Goal: Information Seeking & Learning: Learn about a topic

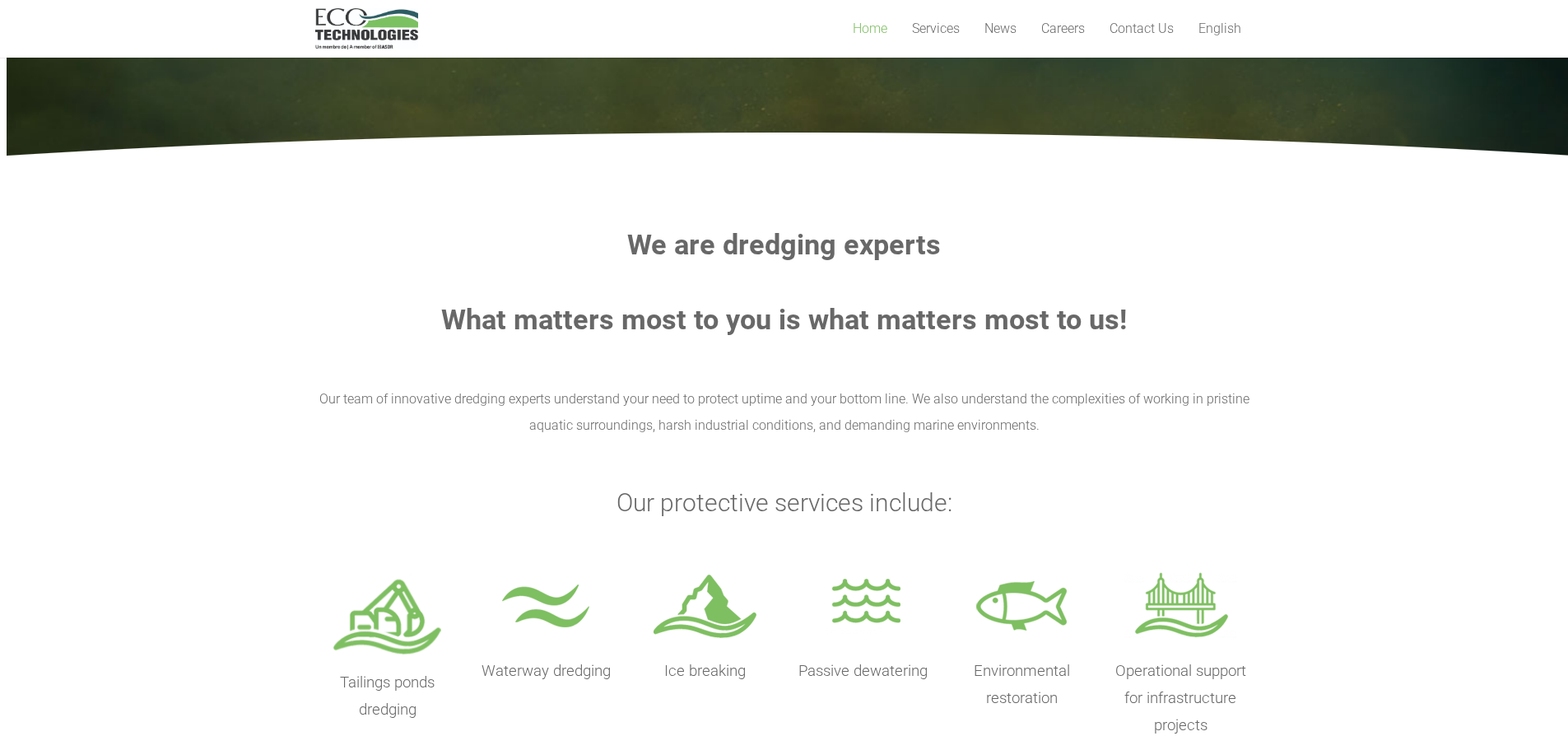
scroll to position [109, 0]
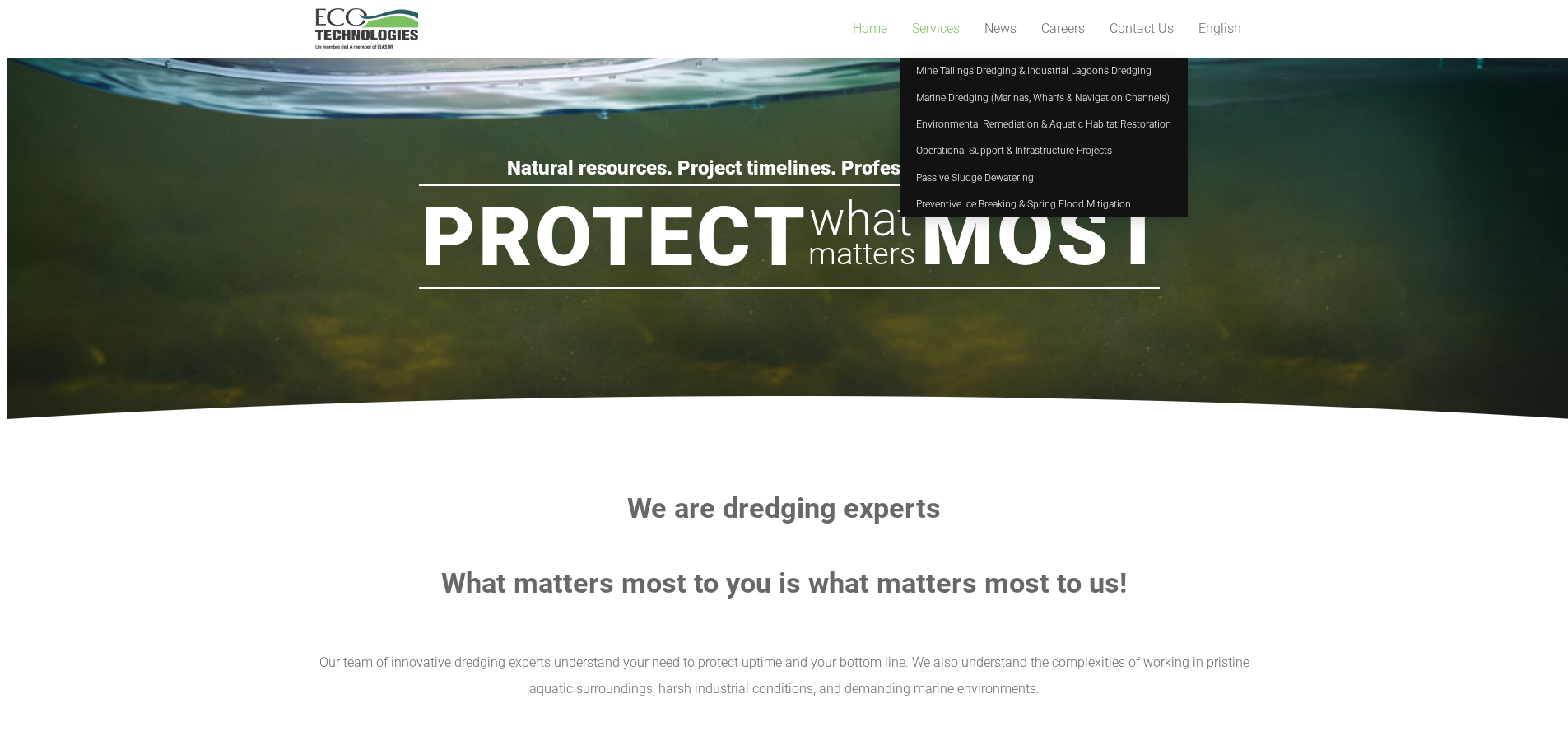
click at [942, 30] on span "Services" at bounding box center [936, 29] width 48 height 16
click at [938, 93] on span "Marine Dredging (Marinas, Wharfs & Navigation Channels)" at bounding box center [1043, 98] width 254 height 12
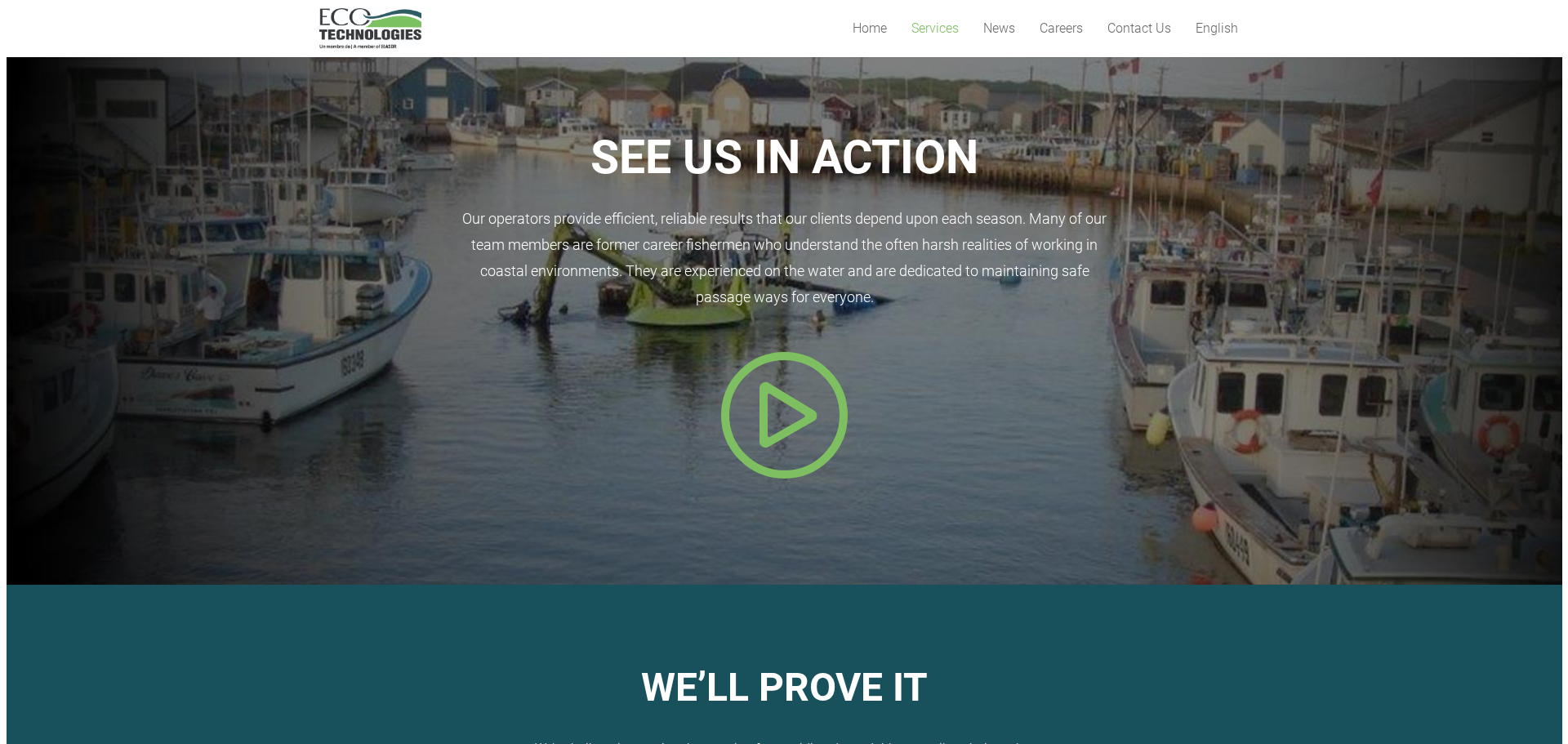
scroll to position [446, 0]
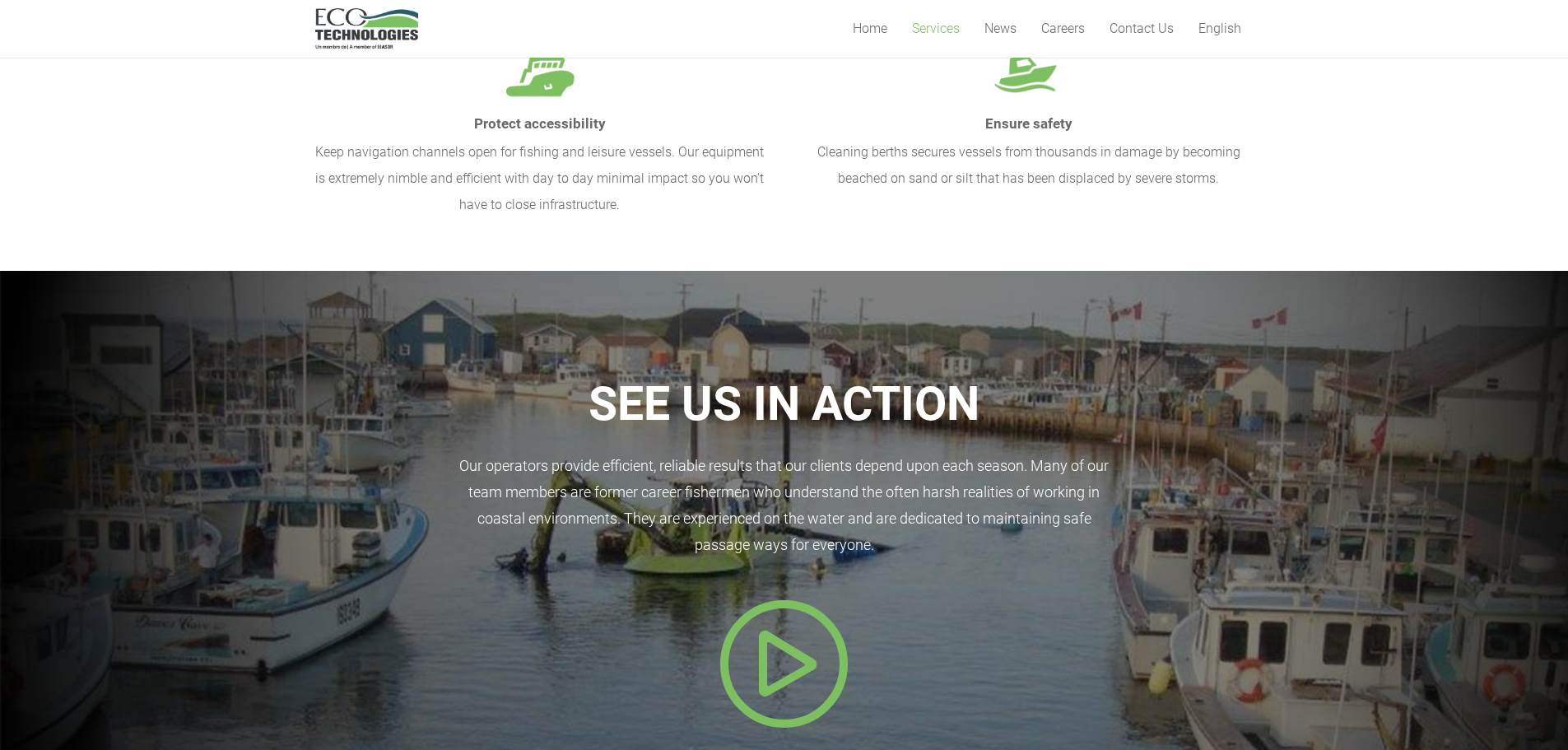
click at [797, 645] on icon "Popup" at bounding box center [784, 663] width 132 height 132
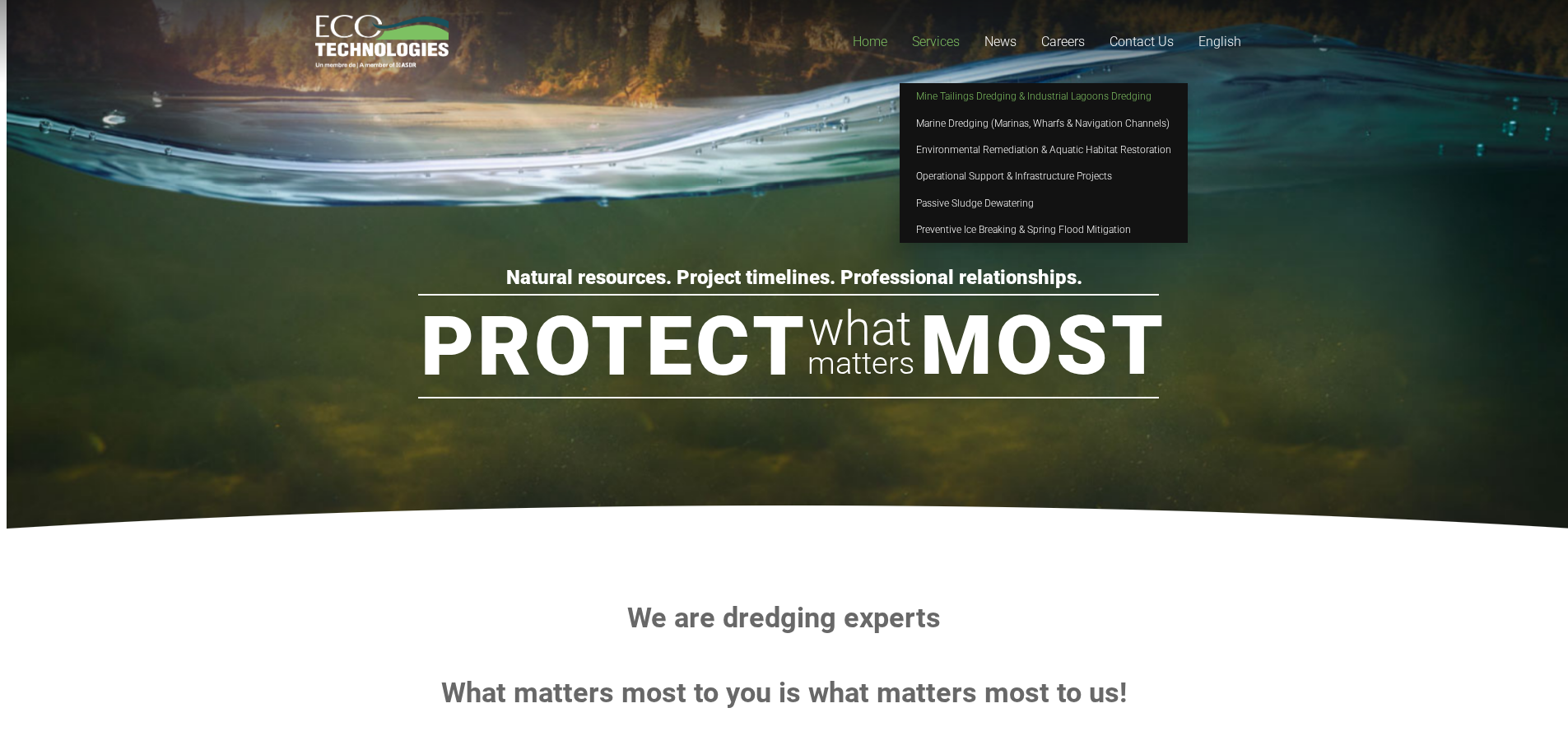
click at [998, 98] on span "Mine Tailings Dredging & Industrial Lagoons Dredging" at bounding box center [1033, 96] width 235 height 12
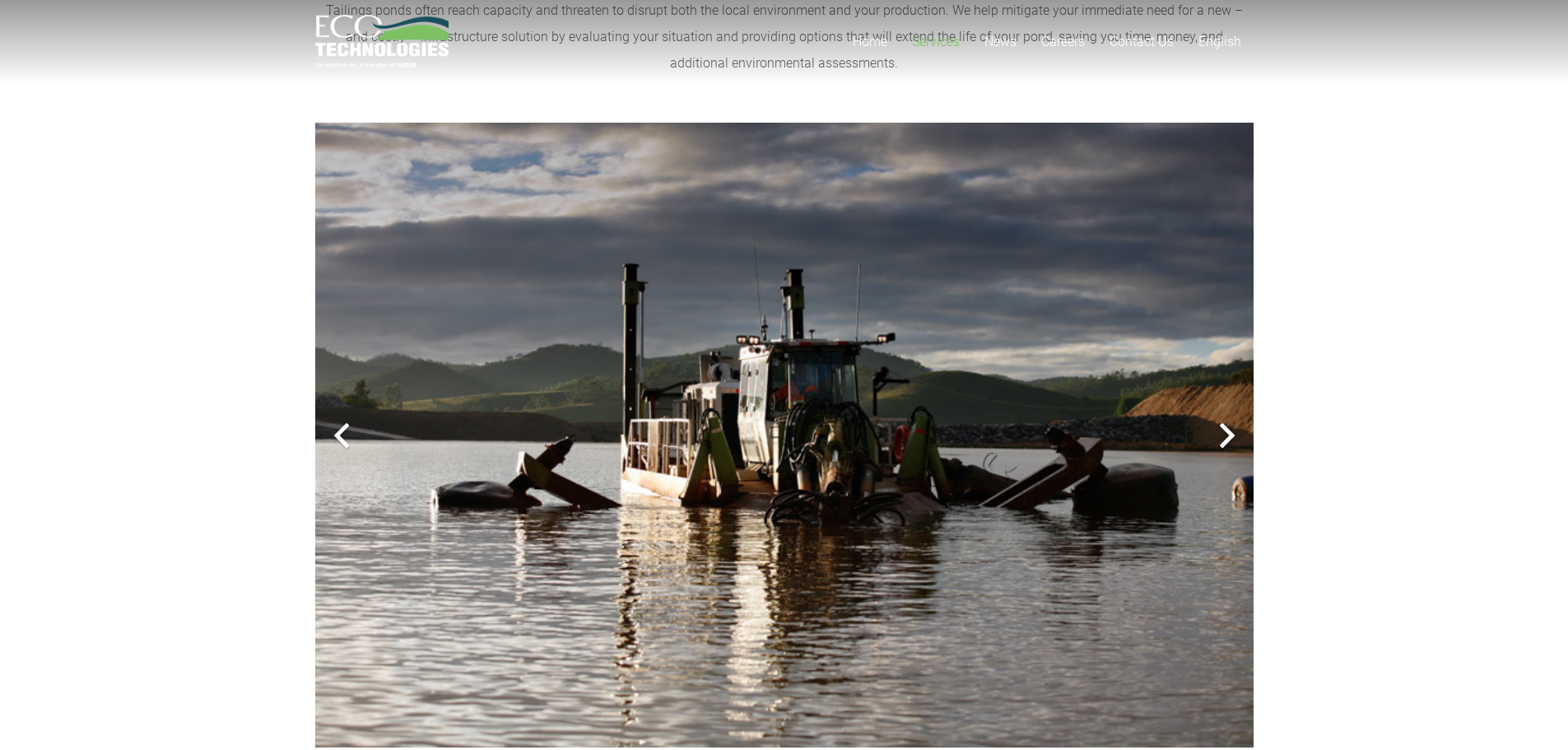
scroll to position [493, 0]
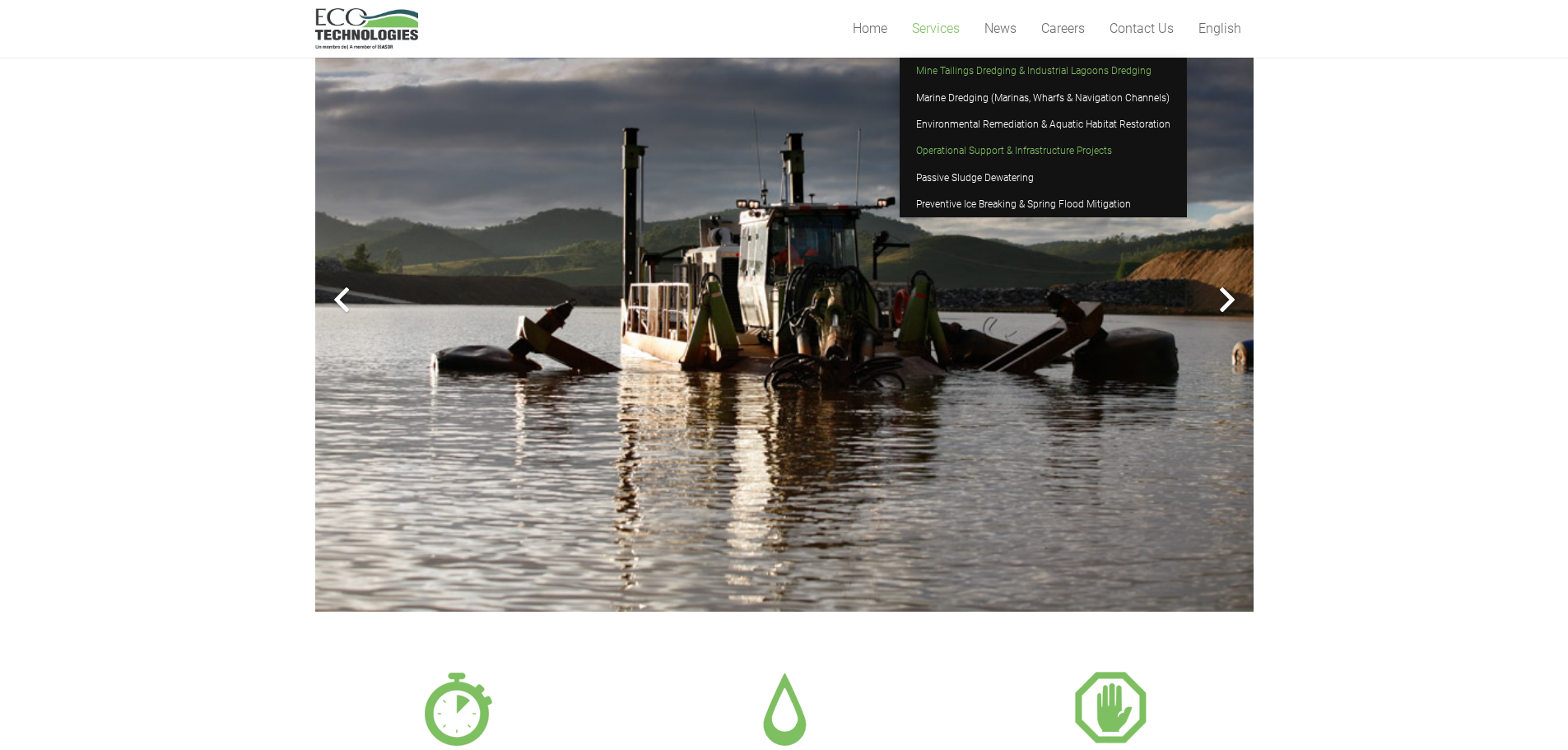
click at [1023, 156] on span "Operational Support & Infrastructure Projects" at bounding box center [1014, 150] width 196 height 12
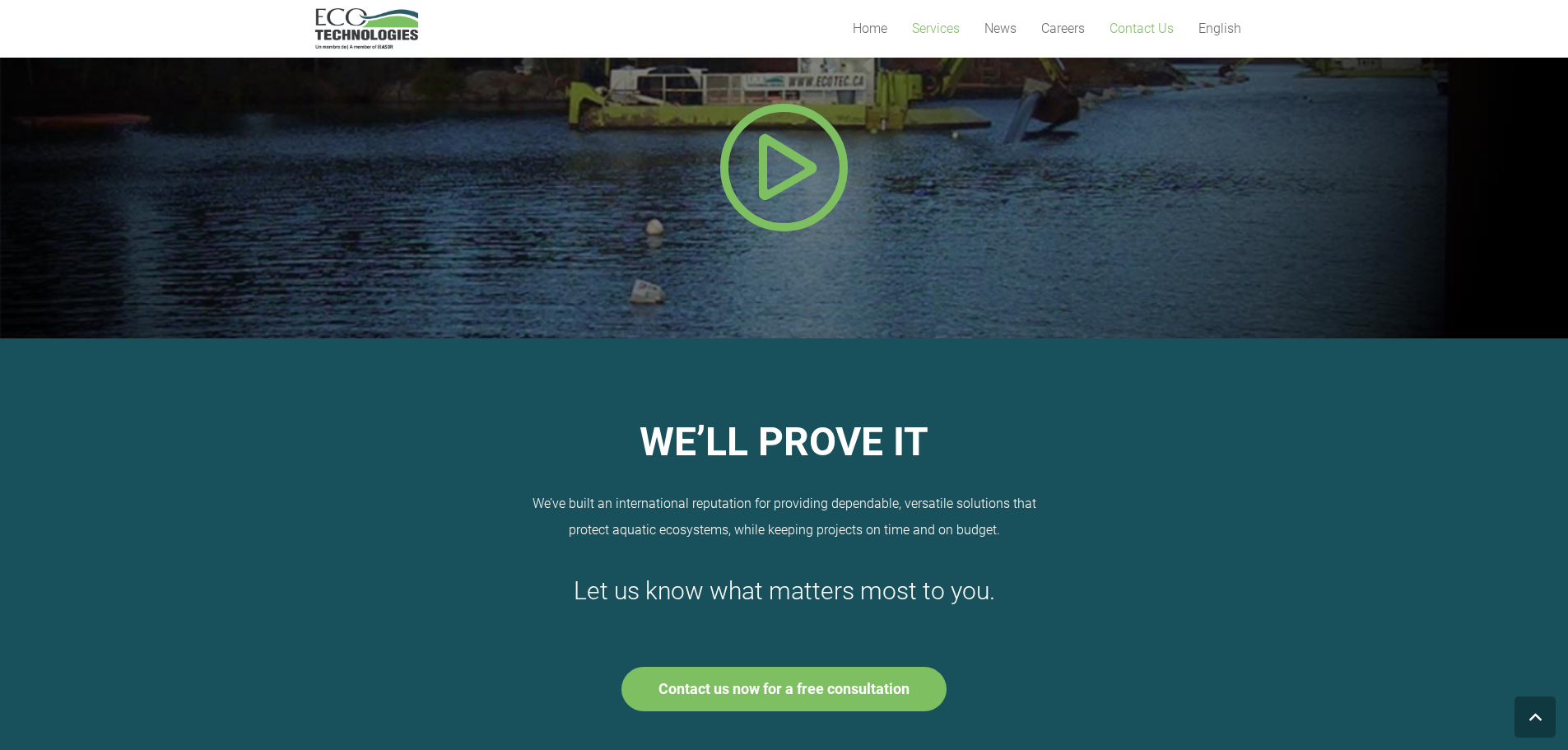
scroll to position [897, 0]
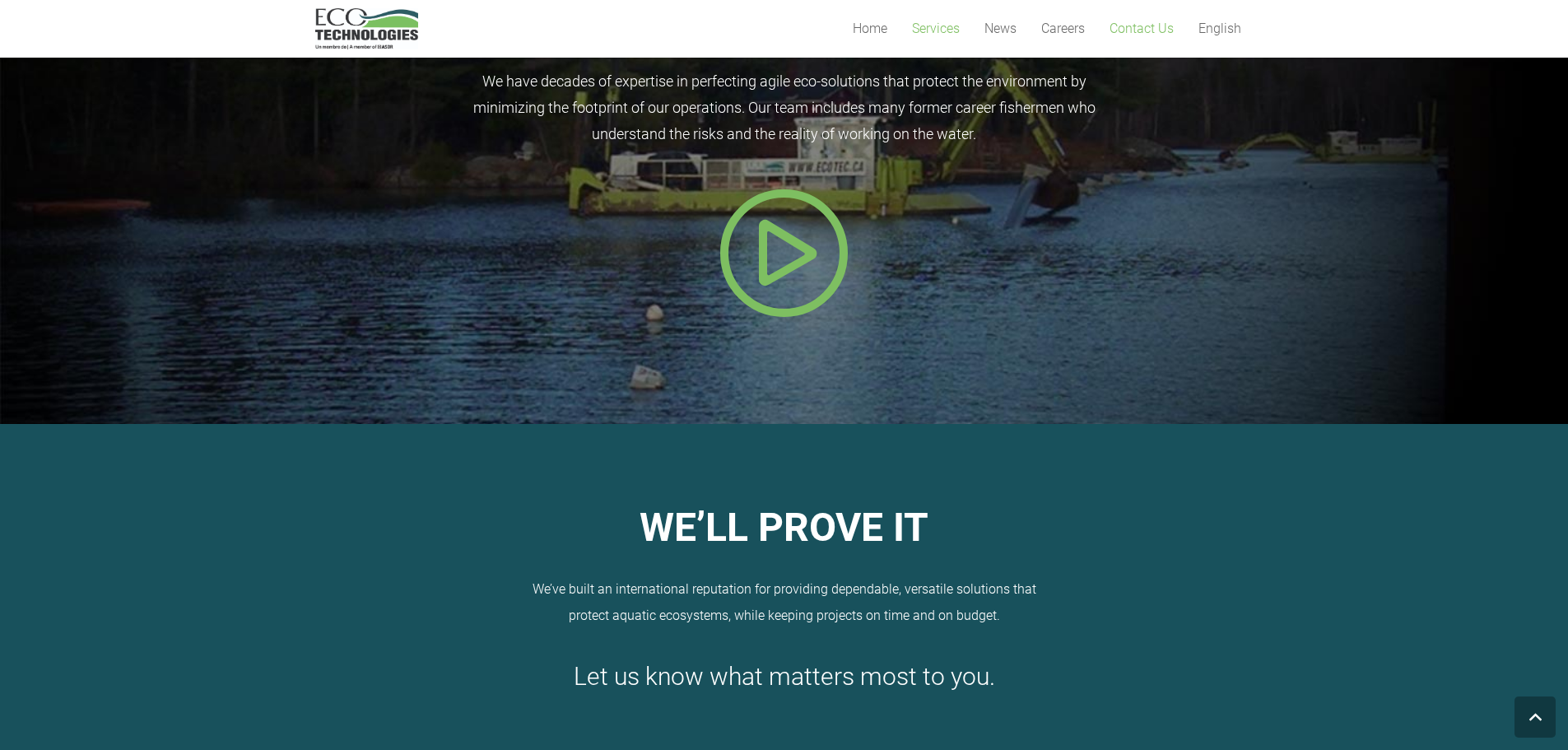
click at [1129, 36] on link "Contact Us" at bounding box center [1141, 29] width 88 height 58
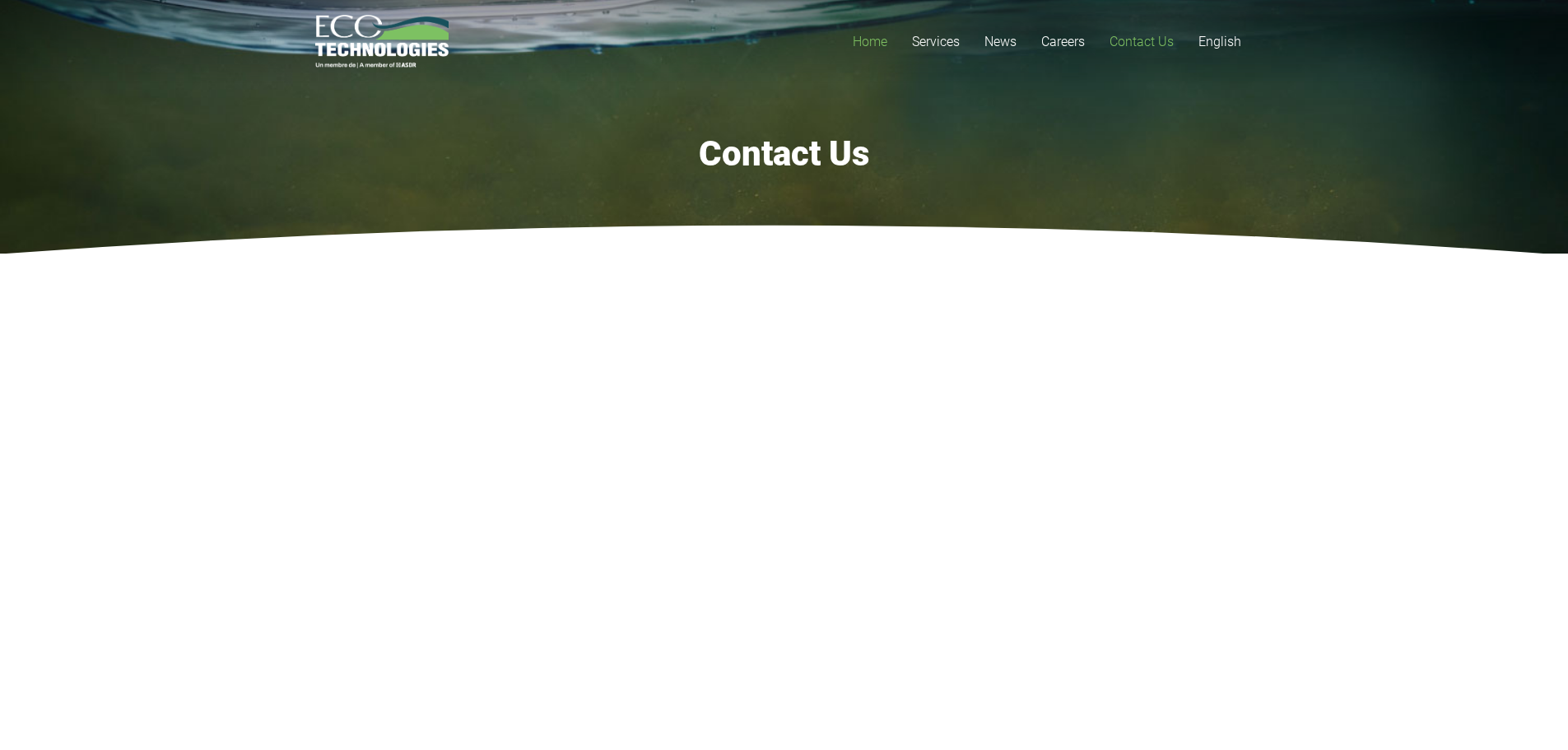
click at [867, 38] on span "Home" at bounding box center [869, 41] width 34 height 16
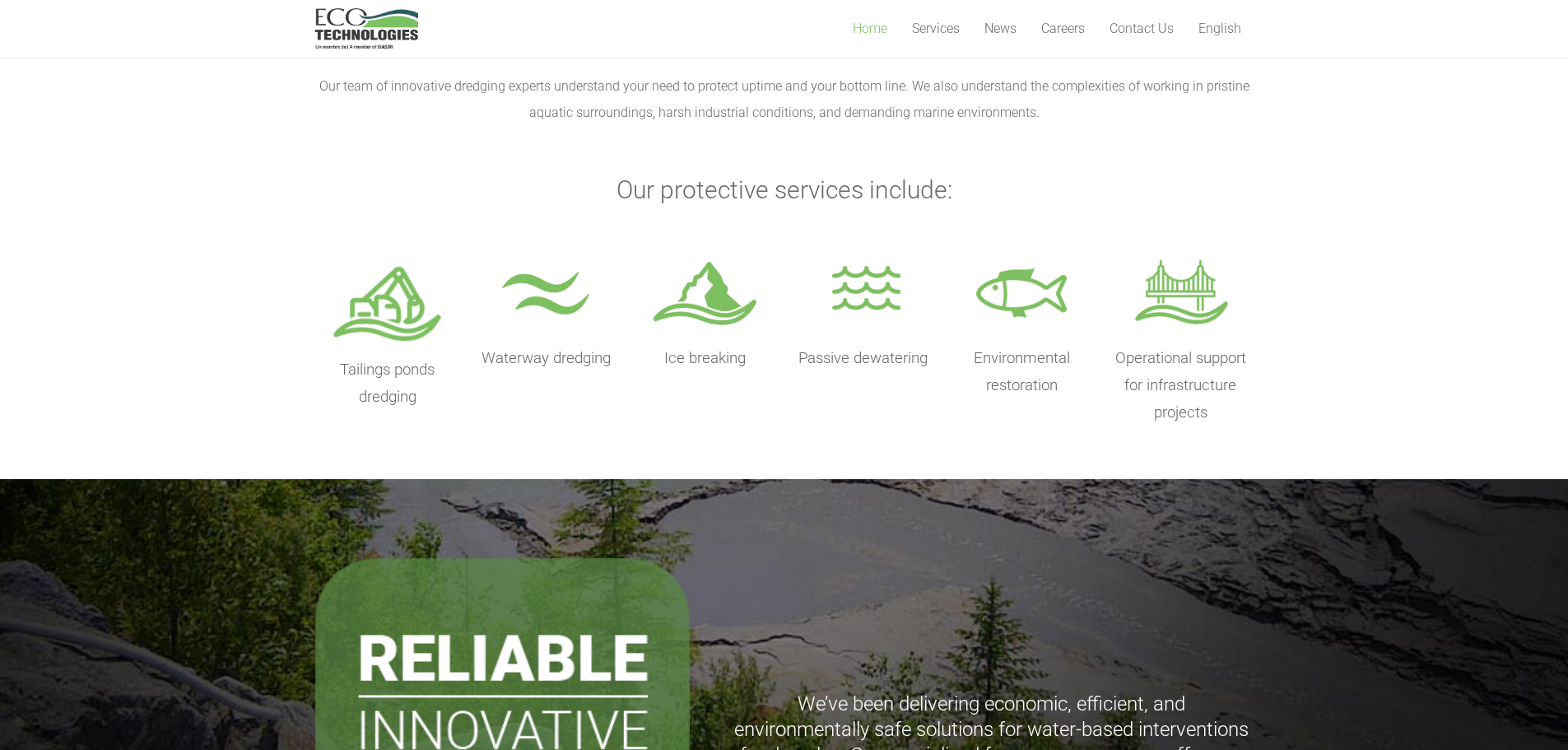
scroll to position [357, 0]
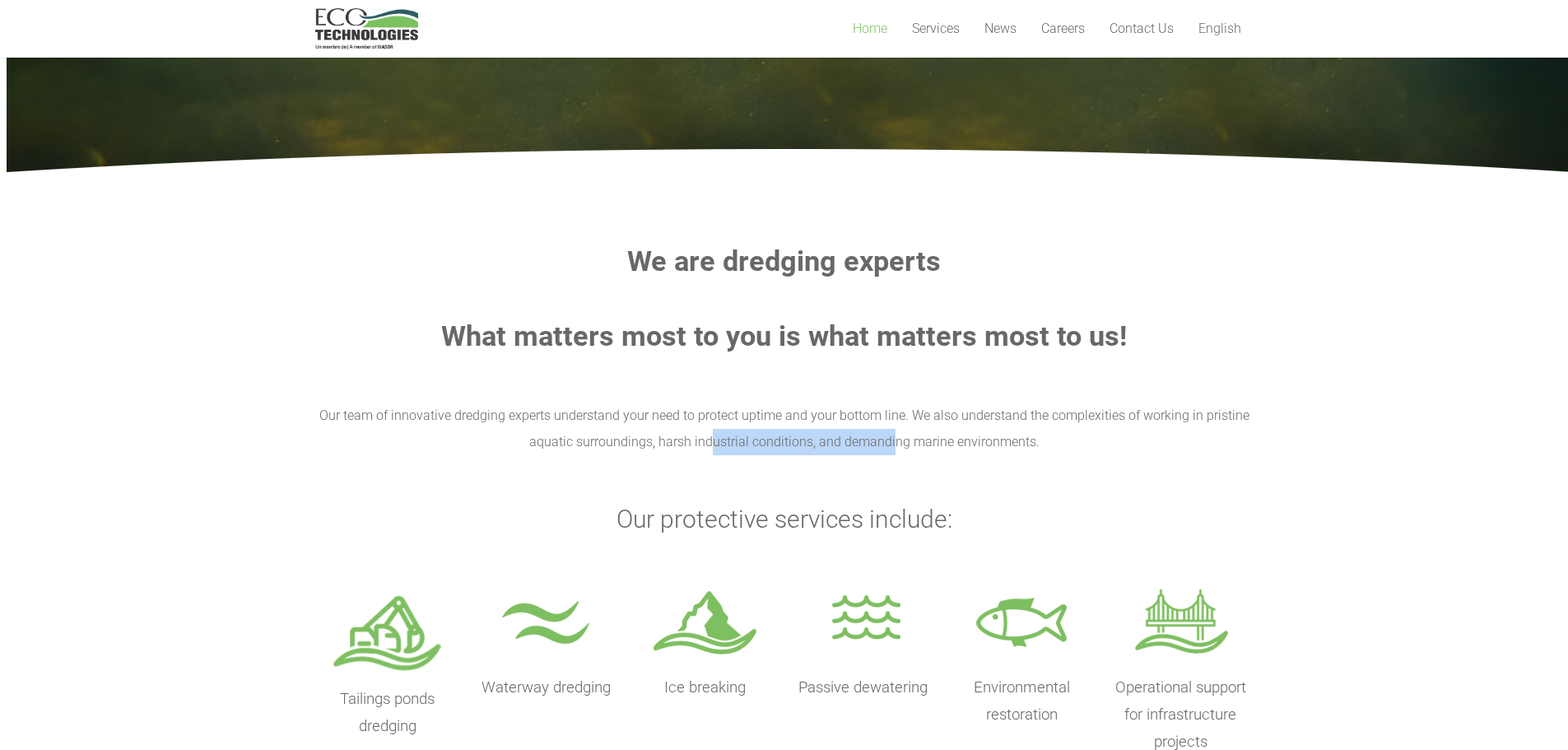
drag, startPoint x: 776, startPoint y: 445, endPoint x: 858, endPoint y: 502, distance: 99.9
click at [894, 447] on p "Our team of innovative dredging experts understand your need to protect uptime …" at bounding box center [784, 429] width 939 height 53
drag, startPoint x: 851, startPoint y: 512, endPoint x: 898, endPoint y: 513, distance: 47.0
click at [898, 513] on h3 "Our protective services include:" at bounding box center [784, 519] width 939 height 29
click at [1005, 32] on span "News" at bounding box center [1000, 29] width 32 height 16
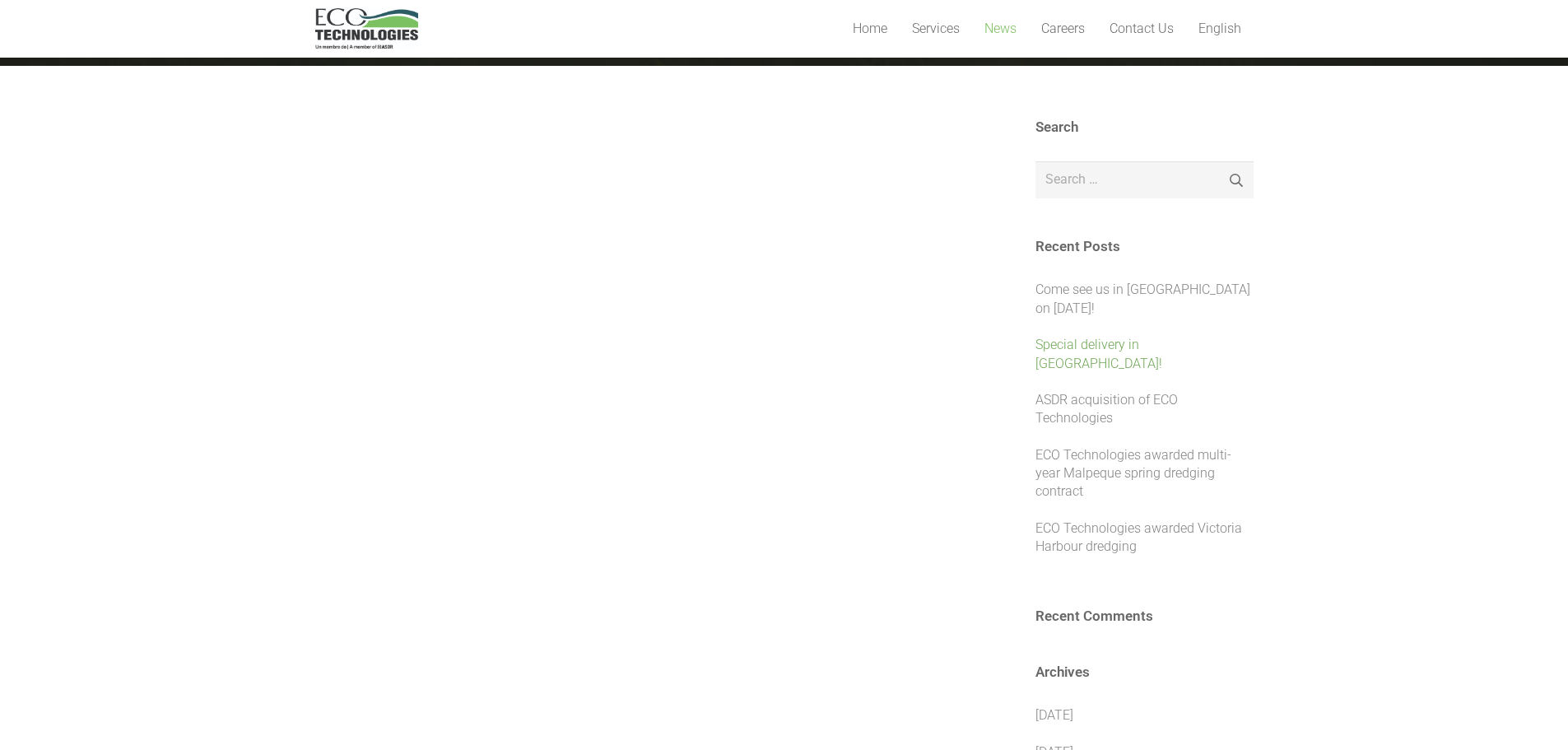
scroll to position [247, 0]
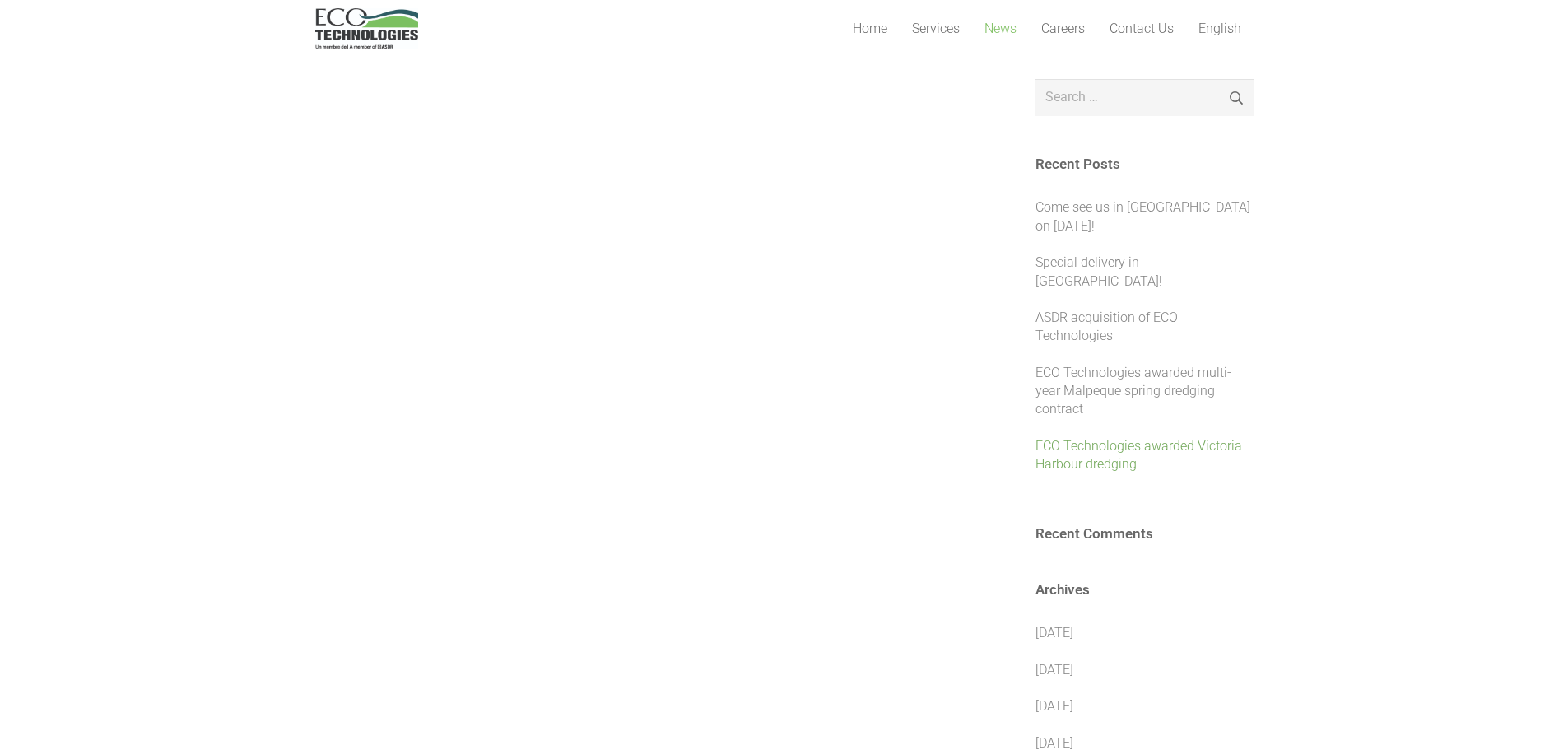
click at [1120, 437] on link "ECO Technologies awarded Victoria Harbour dredging" at bounding box center [1138, 454] width 206 height 33
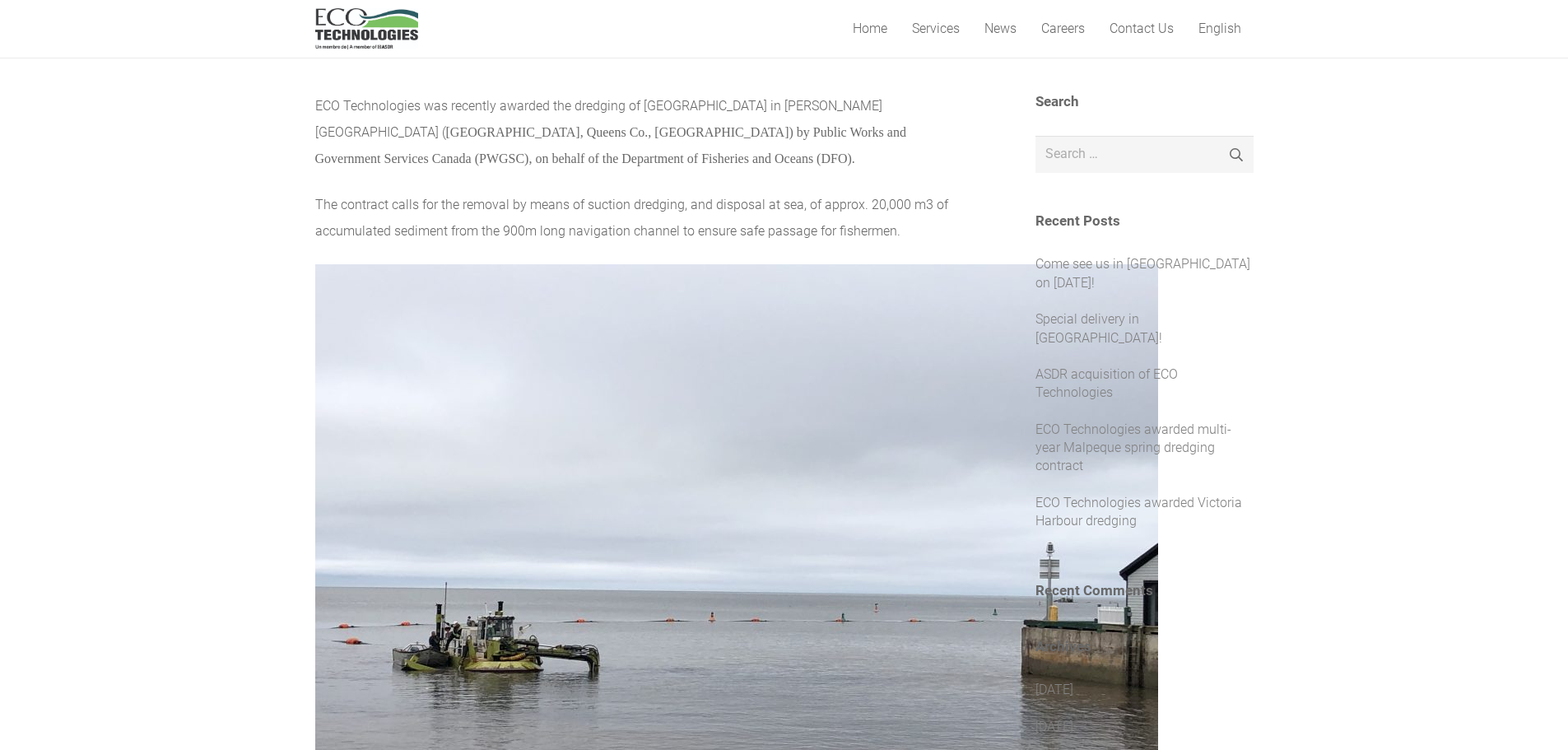
scroll to position [164, 0]
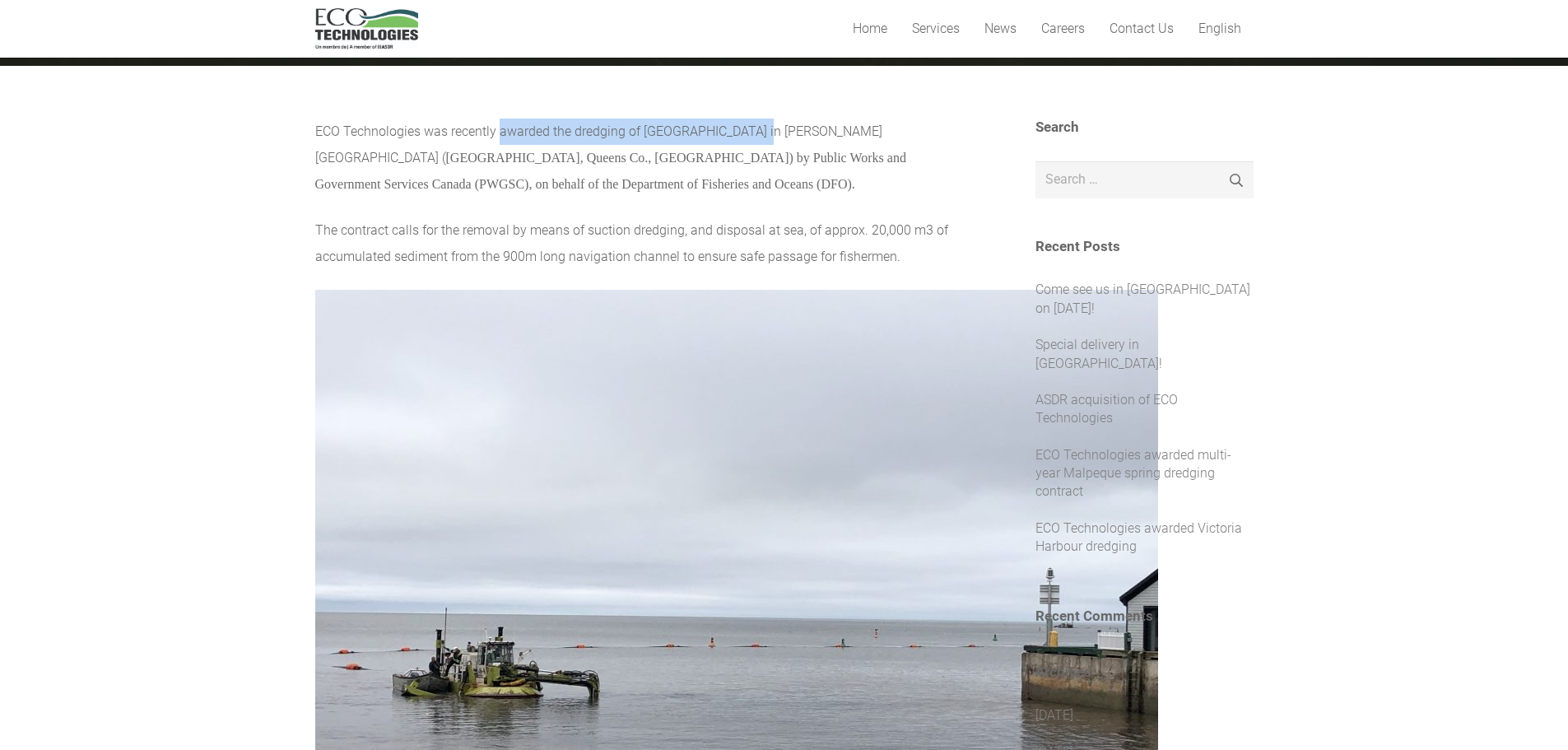
drag, startPoint x: 503, startPoint y: 134, endPoint x: 777, endPoint y: 132, distance: 274.0
click at [762, 132] on span "ECO Technologies was recently awarded the dredging of [GEOGRAPHIC_DATA] in [PER…" at bounding box center [599, 144] width 567 height 42
click at [795, 132] on span "ECO Technologies was recently awarded the dredging of [GEOGRAPHIC_DATA] in [PER…" at bounding box center [599, 144] width 567 height 42
click at [736, 131] on span "ECO Technologies was recently awarded the dredging of [GEOGRAPHIC_DATA] in [PER…" at bounding box center [599, 144] width 567 height 42
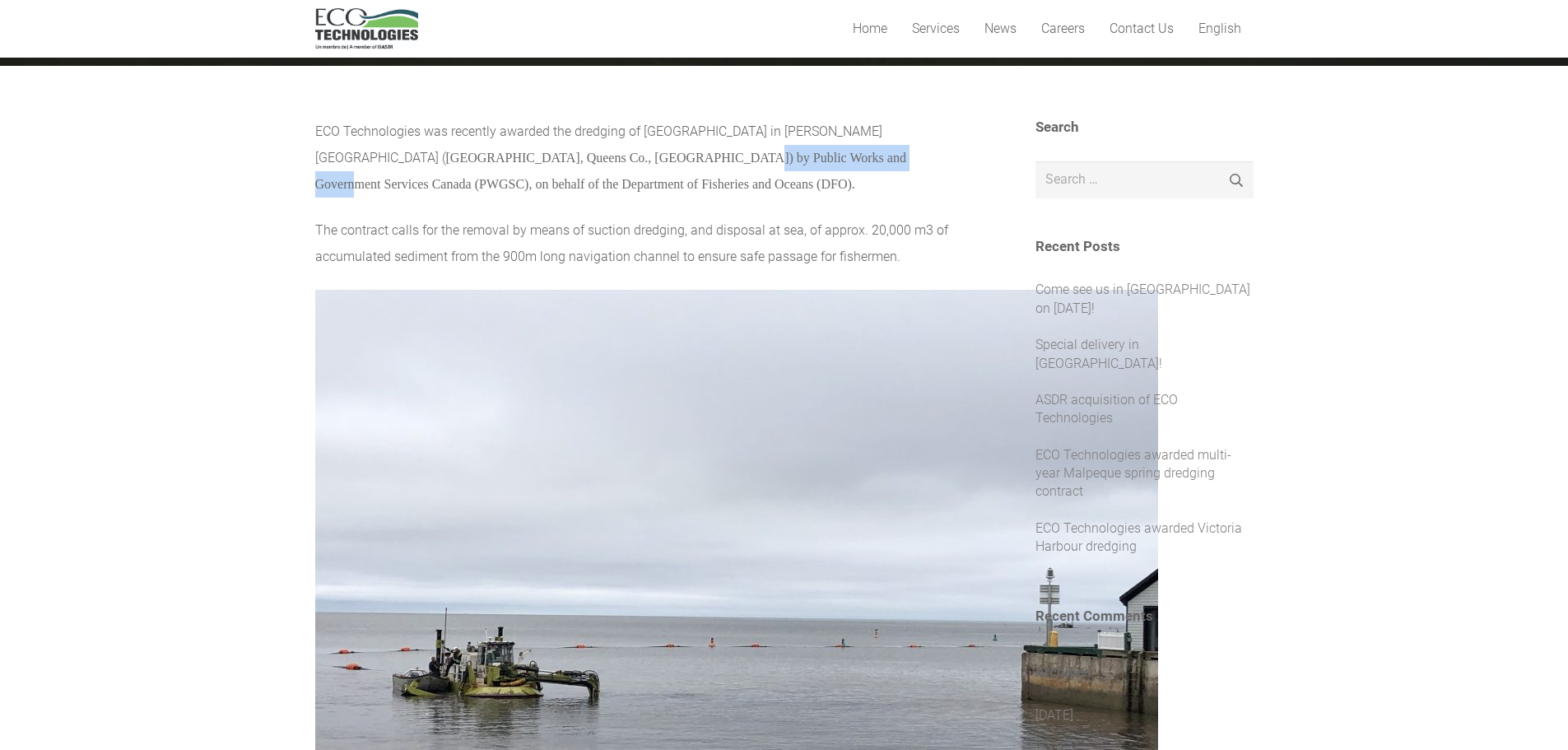
drag, startPoint x: 544, startPoint y: 151, endPoint x: 728, endPoint y: 152, distance: 184.0
click at [728, 152] on span "Victoria, Queens Co., PEI) by Public Works and Government Services Canada (PWGS…" at bounding box center [610, 170] width 591 height 40
click at [799, 156] on span "Victoria, Queens Co., PEI) by Public Works and Government Services Canada (PWGS…" at bounding box center [610, 170] width 591 height 40
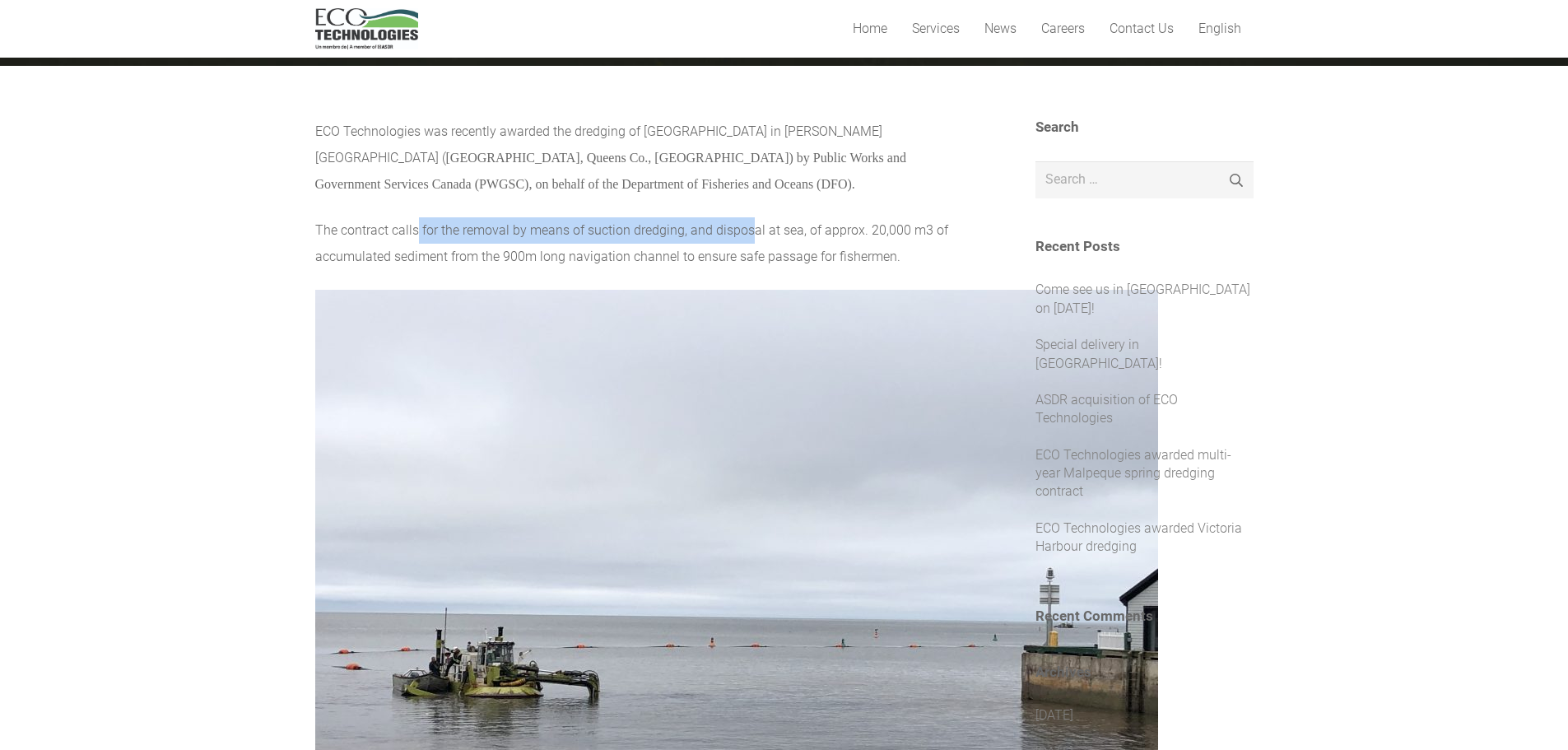
drag, startPoint x: 417, startPoint y: 235, endPoint x: 763, endPoint y: 232, distance: 346.0
click at [754, 232] on p "The contract calls for the removal by means of suction dredging, and disposal a…" at bounding box center [643, 244] width 655 height 53
click at [802, 230] on p "The contract calls for the removal by means of suction dredging, and disposal a…" at bounding box center [643, 244] width 655 height 53
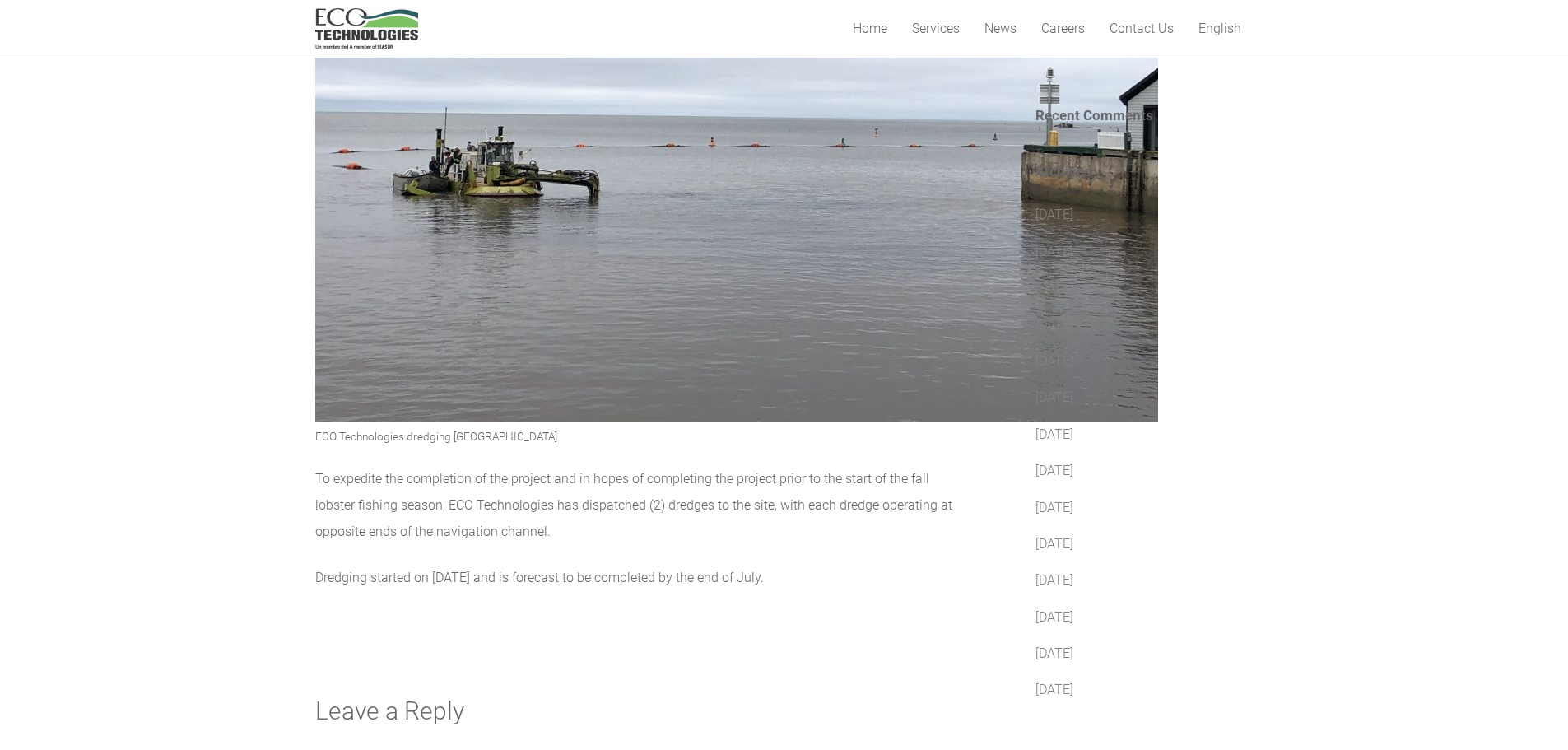
scroll to position [659, 0]
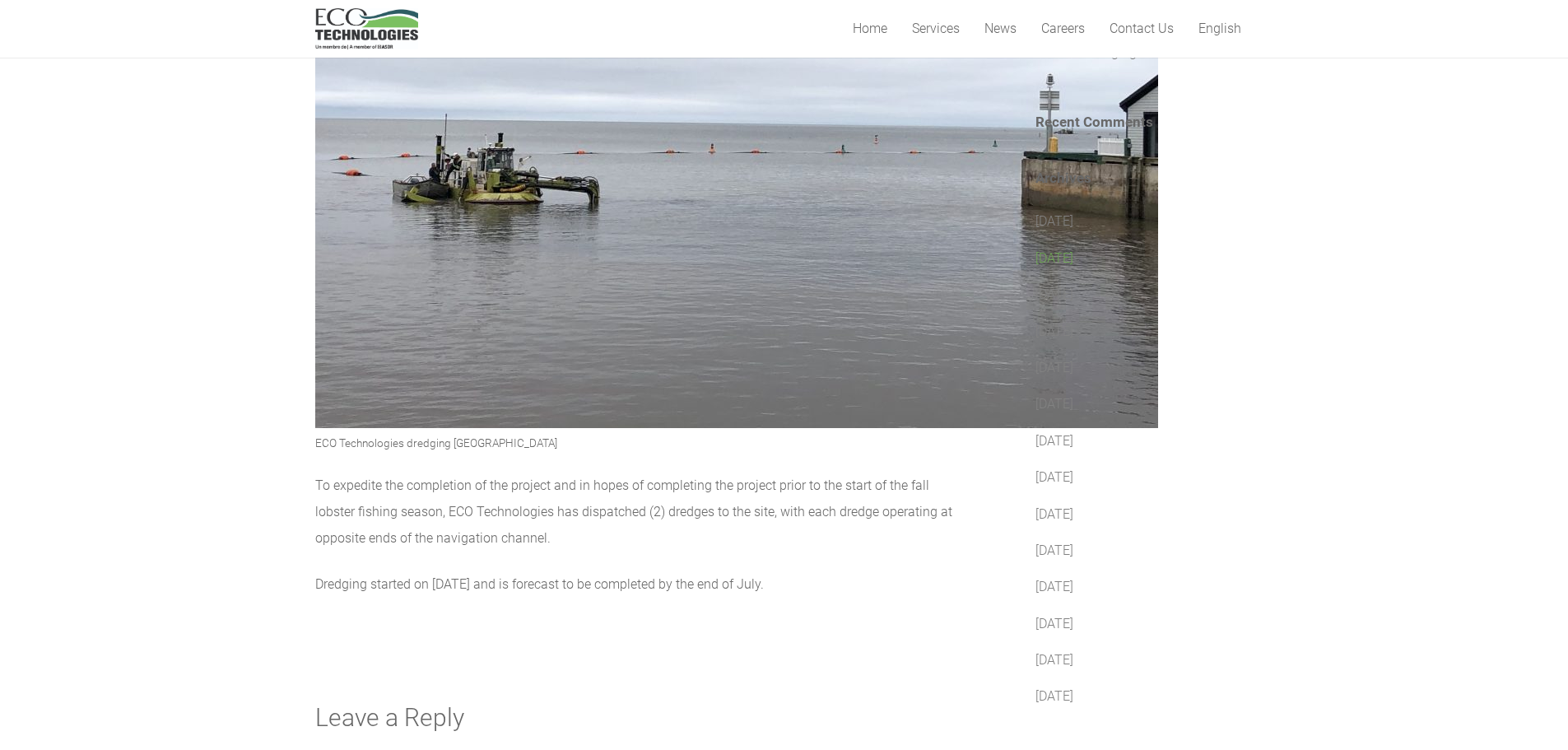
click at [1074, 251] on link "January 2025" at bounding box center [1054, 259] width 38 height 16
click at [1046, 286] on link "May 2022" at bounding box center [1054, 294] width 38 height 16
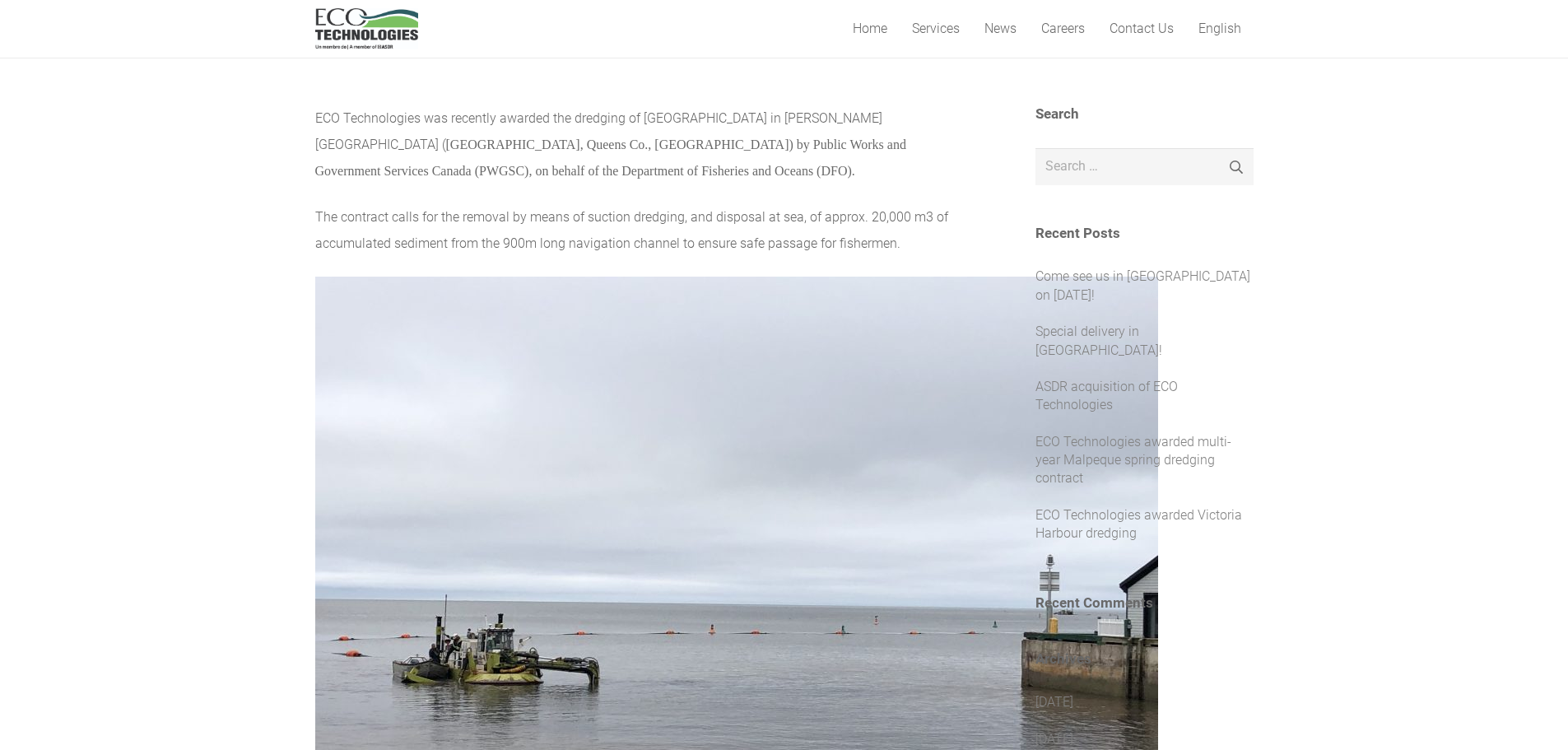
scroll to position [23, 0]
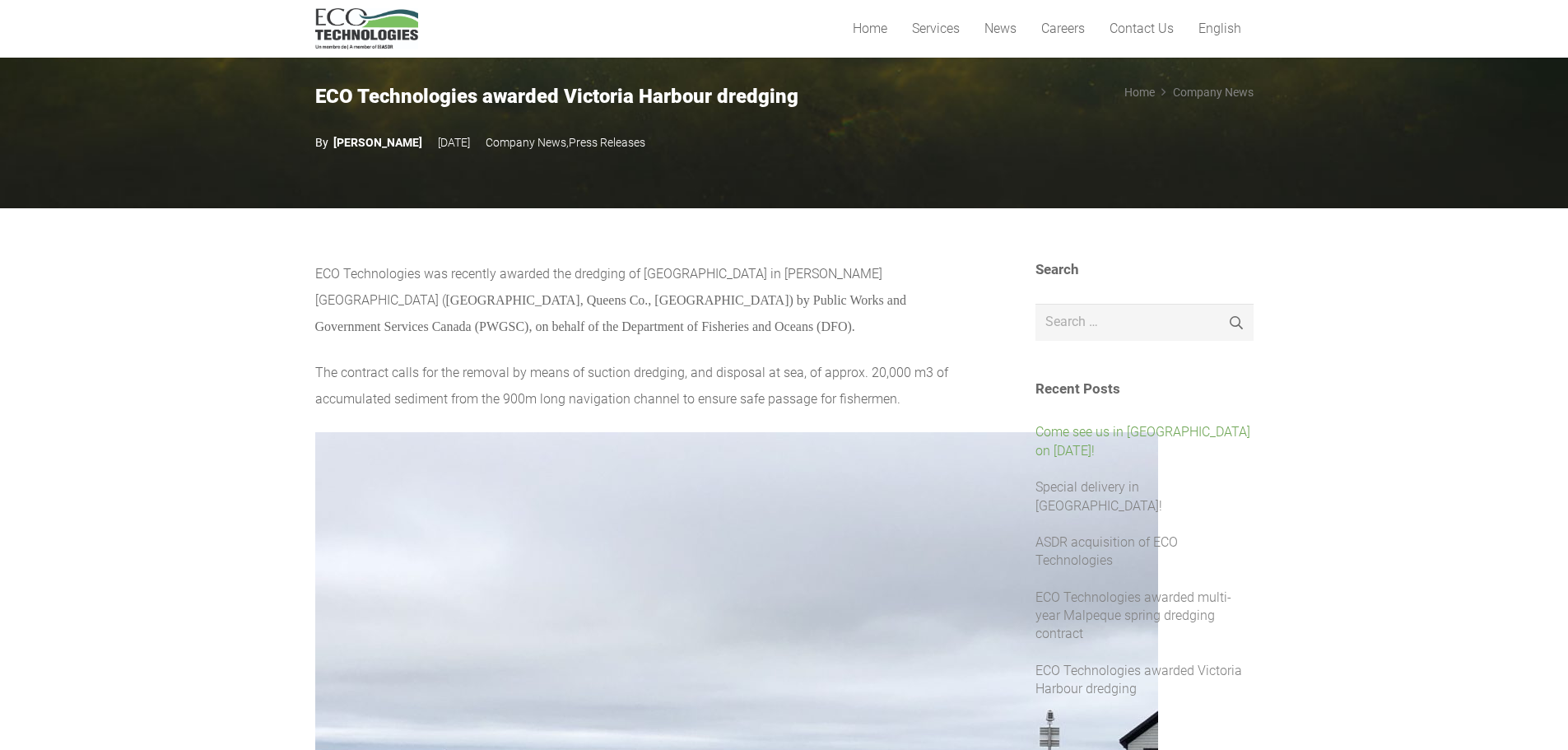
click at [1062, 438] on link "Come see us in Shawinigan on September 11!" at bounding box center [1142, 440] width 215 height 33
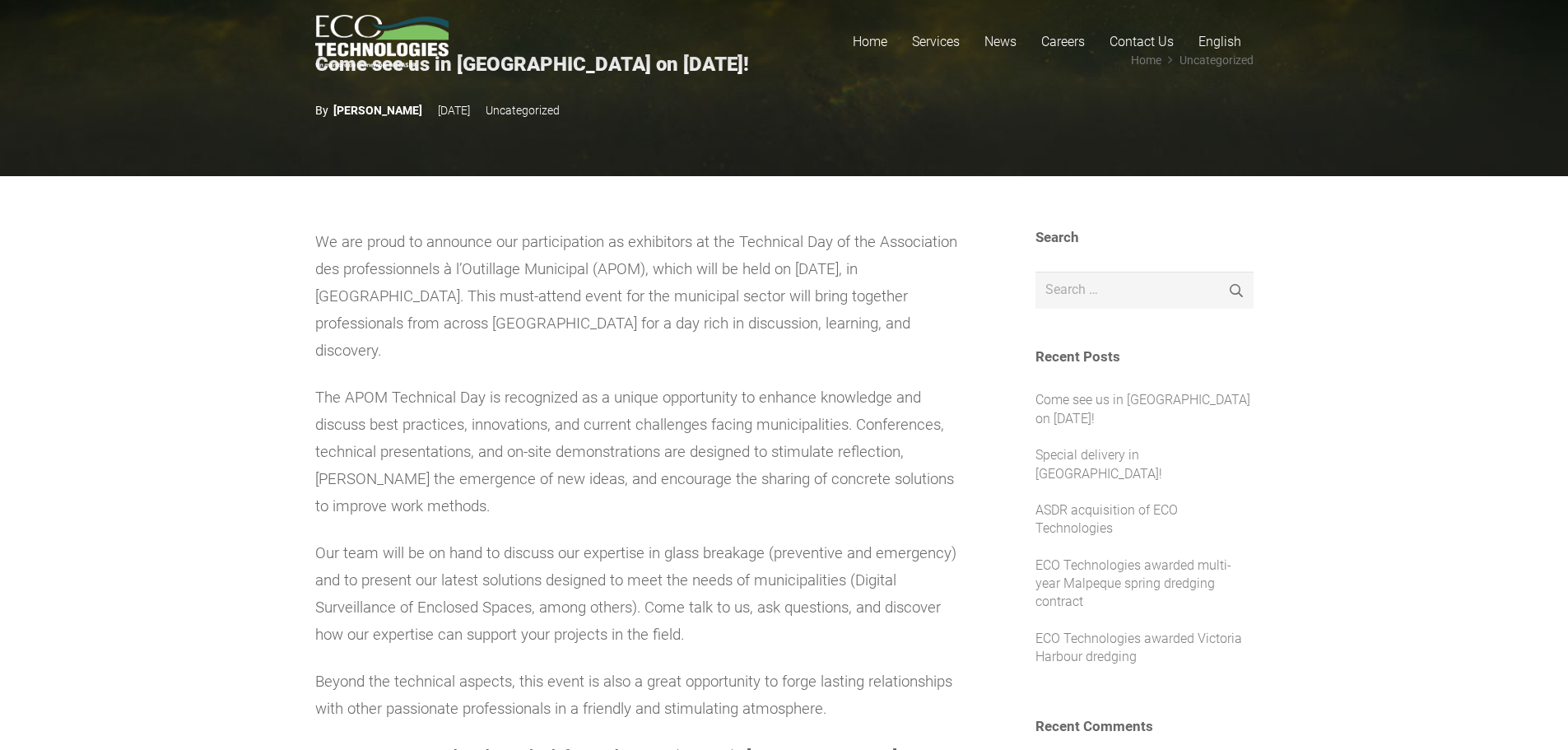
scroll to position [164, 0]
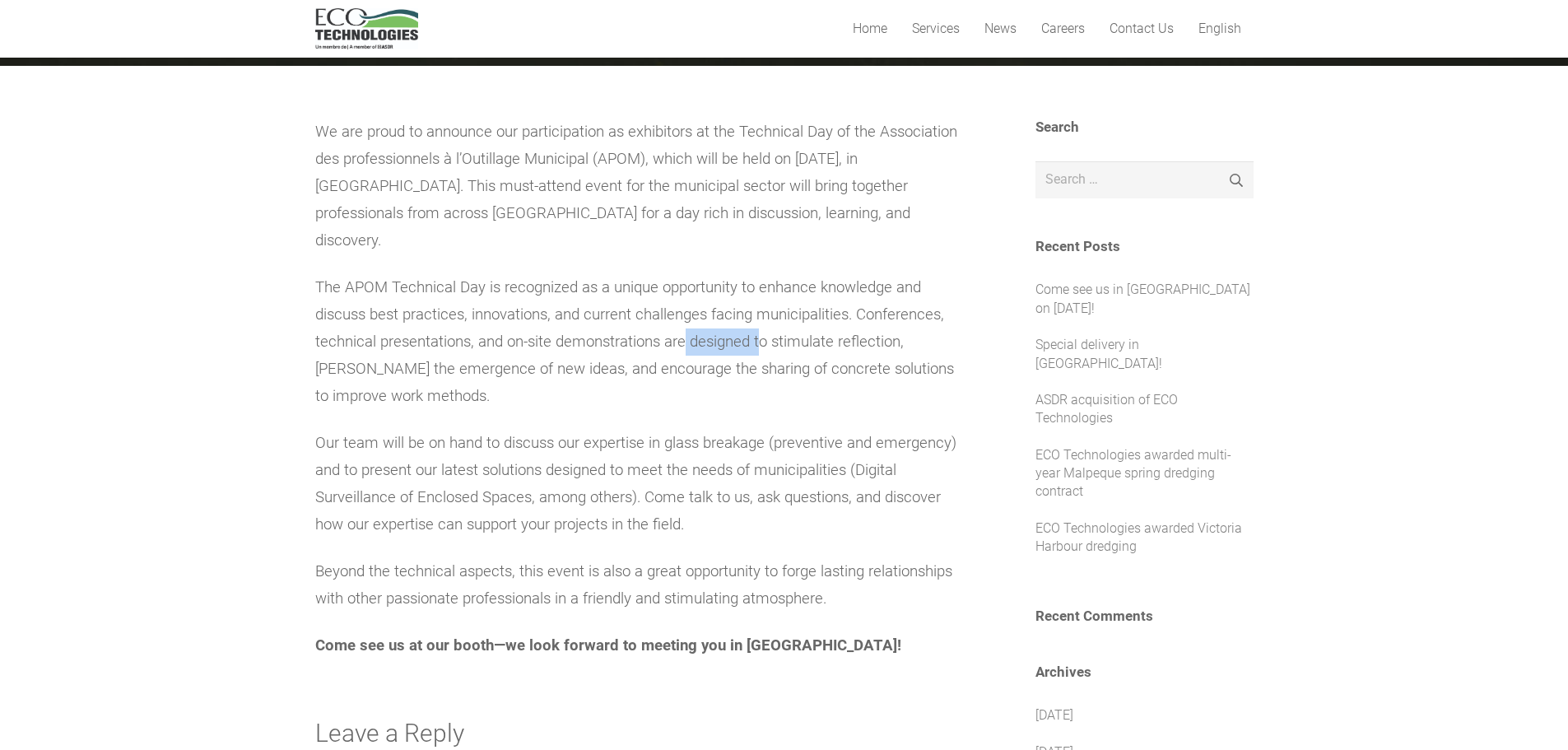
drag, startPoint x: 689, startPoint y: 306, endPoint x: 759, endPoint y: 312, distance: 70.3
click at [761, 312] on span "The APOM Technical Day is recognized as a unique opportunity to enhance knowled…" at bounding box center [635, 341] width 639 height 127
drag, startPoint x: 791, startPoint y: 332, endPoint x: 772, endPoint y: 332, distance: 19.0
click at [786, 334] on span "The APOM Technical Day is recognized as a unique opportunity to enhance knowled…" at bounding box center [635, 341] width 639 height 127
